Goal: Task Accomplishment & Management: Manage account settings

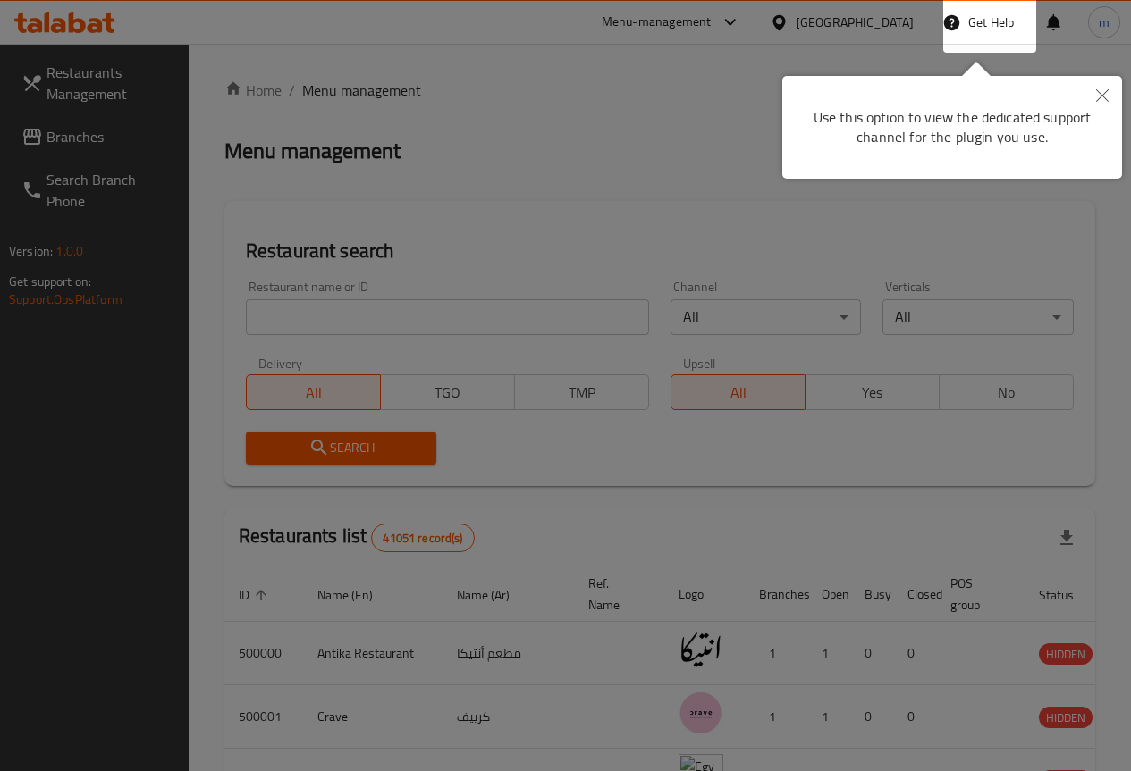
drag, startPoint x: 878, startPoint y: 385, endPoint x: 868, endPoint y: 393, distance: 12.7
click at [868, 393] on div at bounding box center [565, 385] width 1131 height 771
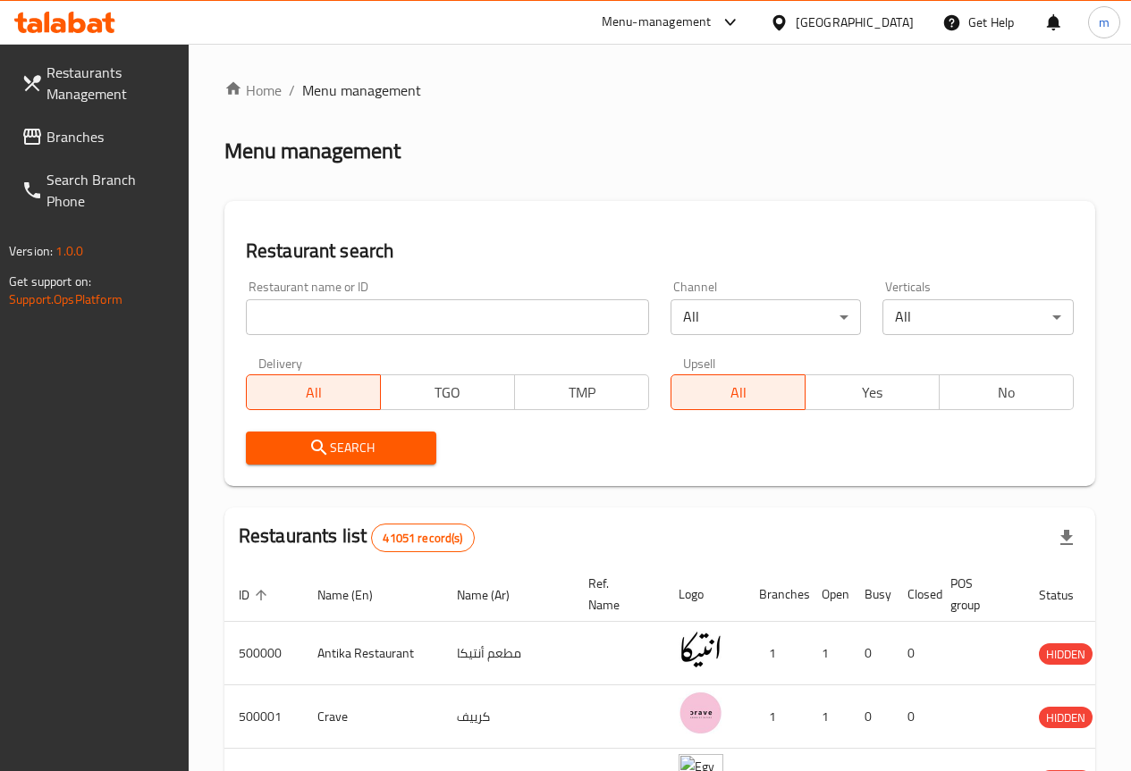
click at [898, 15] on div "[GEOGRAPHIC_DATA]" at bounding box center [855, 23] width 118 height 20
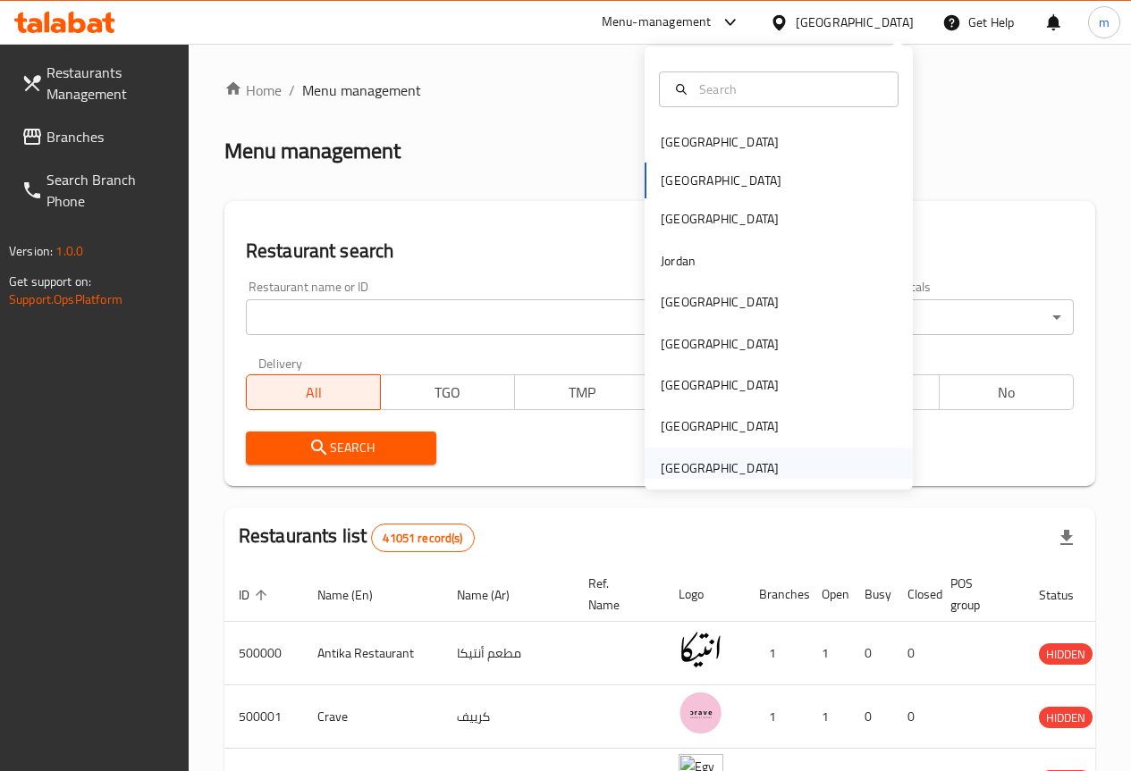
click at [737, 469] on div "[GEOGRAPHIC_DATA]" at bounding box center [720, 469] width 118 height 20
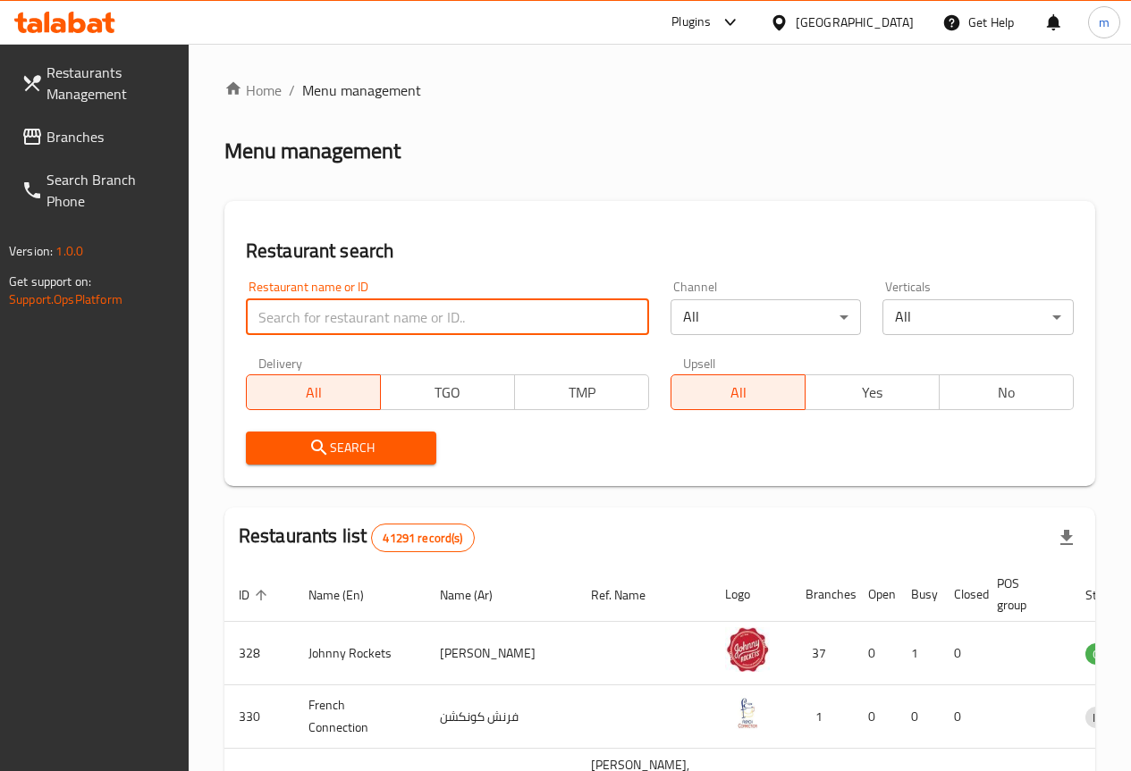
click at [329, 318] on input "search" at bounding box center [447, 317] width 403 height 36
paste input "28012"
type input "28012"
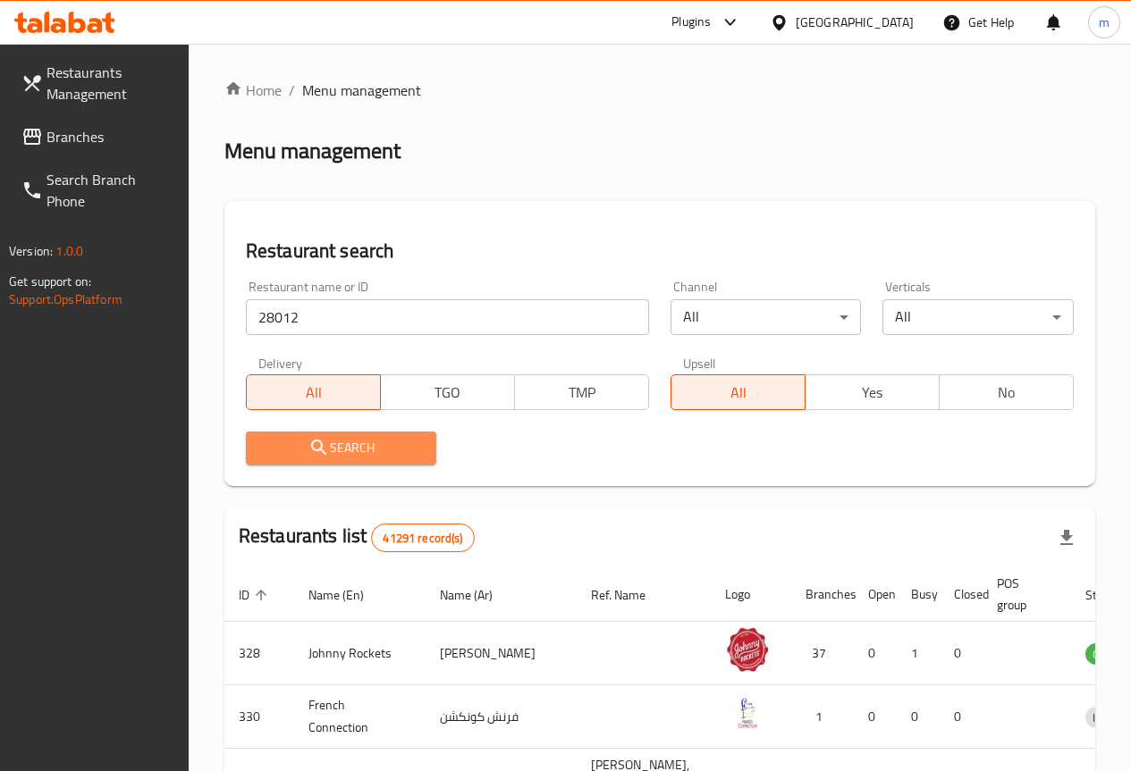
click at [336, 450] on span "Search" at bounding box center [341, 448] width 163 height 22
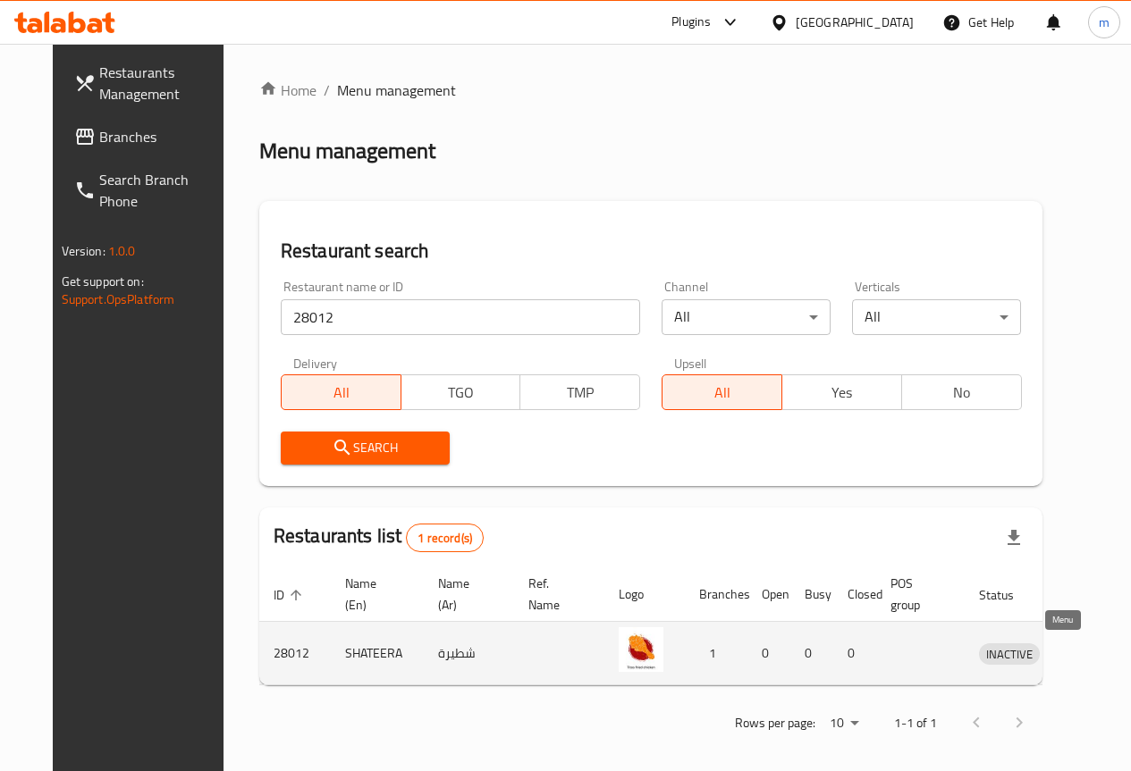
click at [1075, 653] on icon "enhanced table" at bounding box center [1085, 653] width 21 height 21
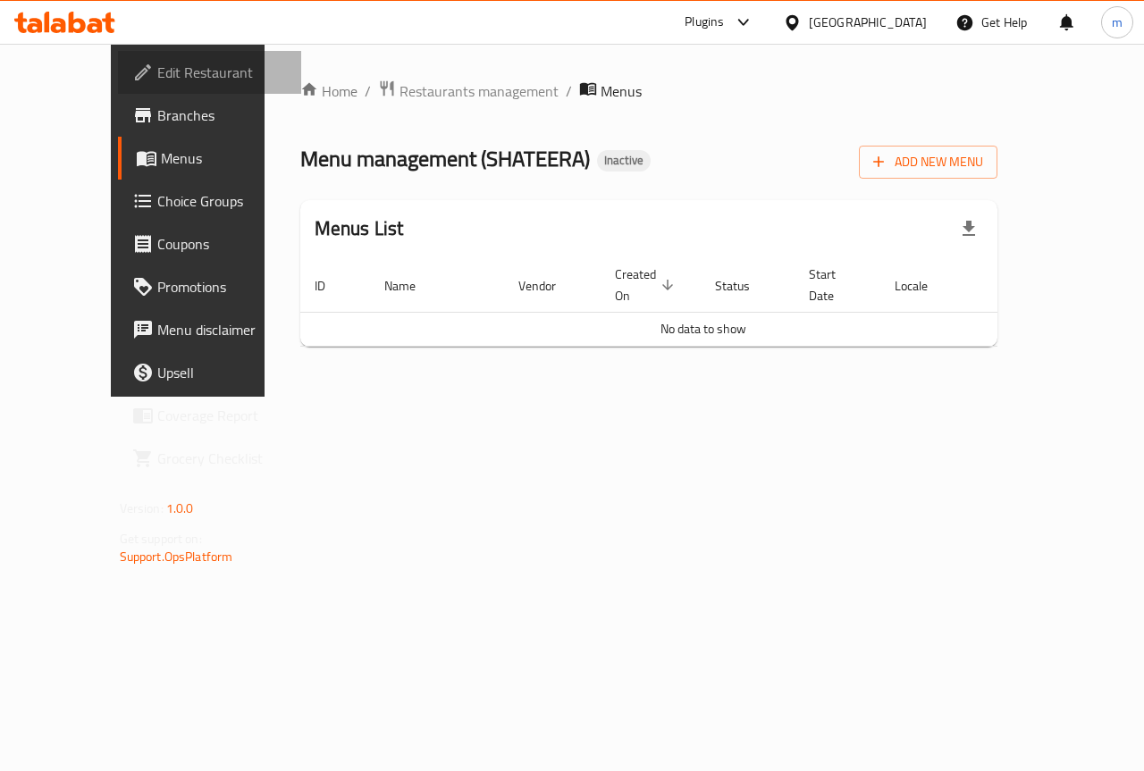
click at [157, 73] on span "Edit Restaurant" at bounding box center [222, 72] width 131 height 21
